Goal: Task Accomplishment & Management: Manage account settings

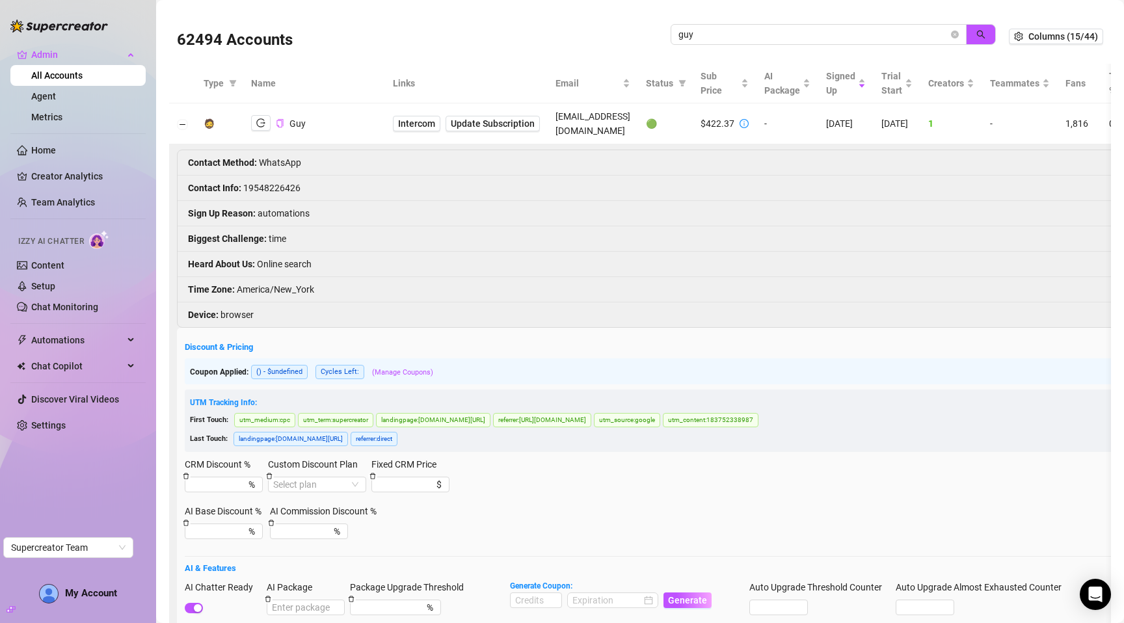
scroll to position [380, 0]
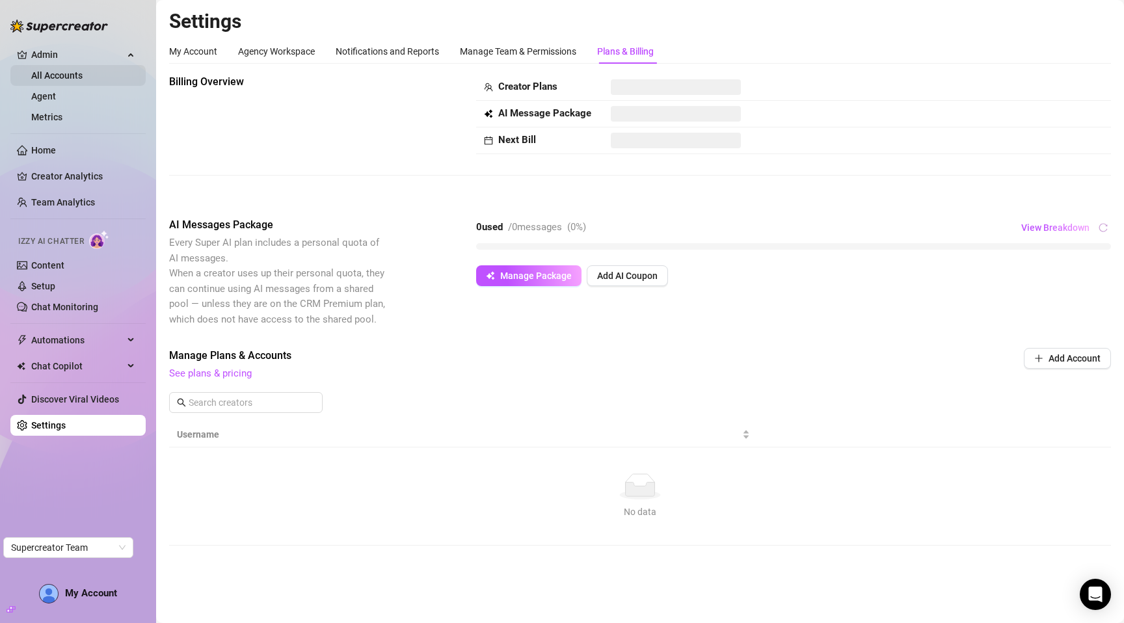
click at [64, 80] on link "All Accounts" at bounding box center [56, 75] width 51 height 10
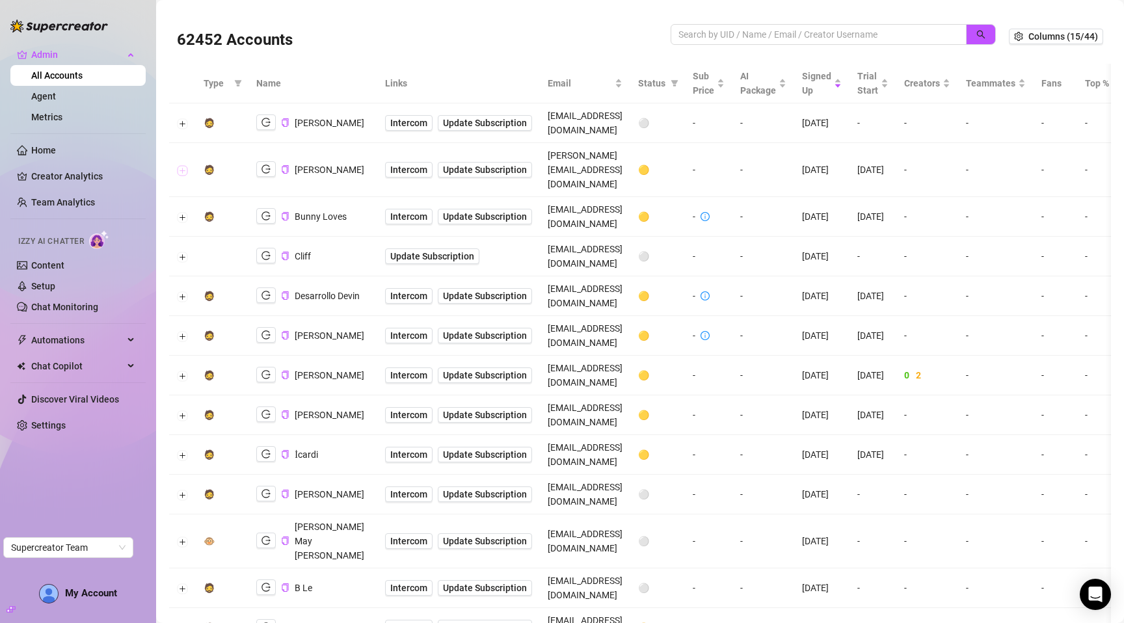
click at [179, 165] on button "Expand row" at bounding box center [183, 170] width 10 height 10
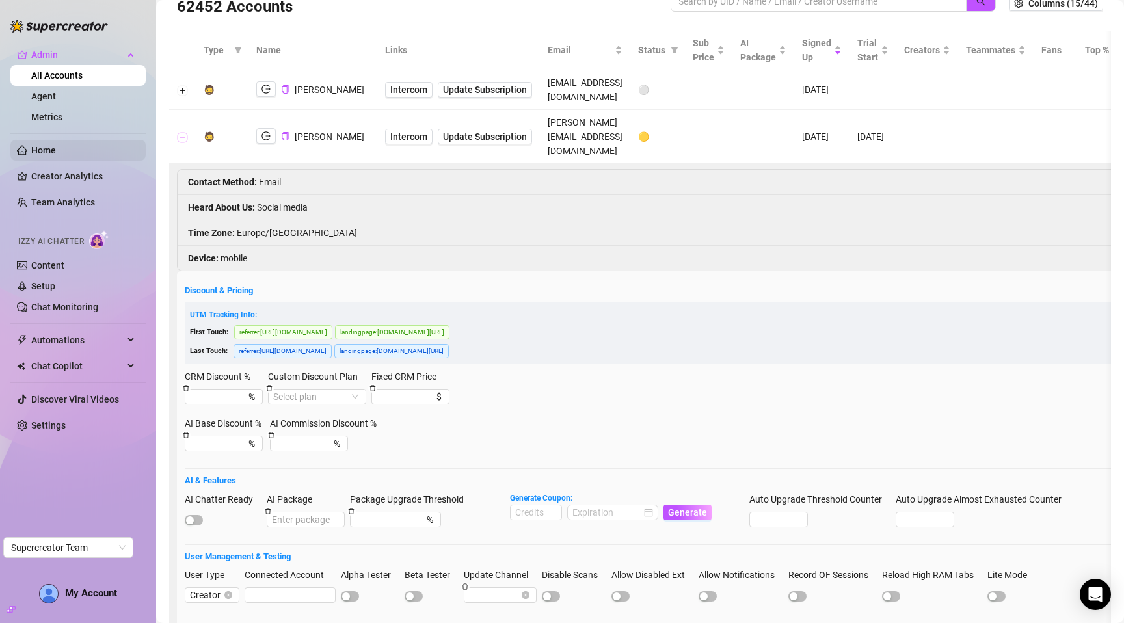
scroll to position [31, 0]
